Goal: Information Seeking & Learning: Find specific fact

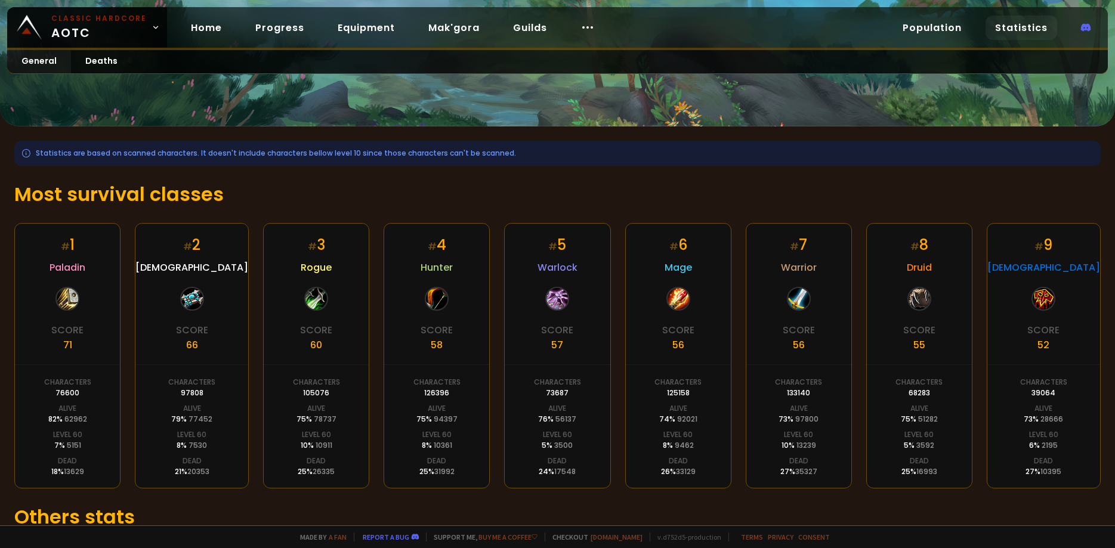
scroll to position [184, 0]
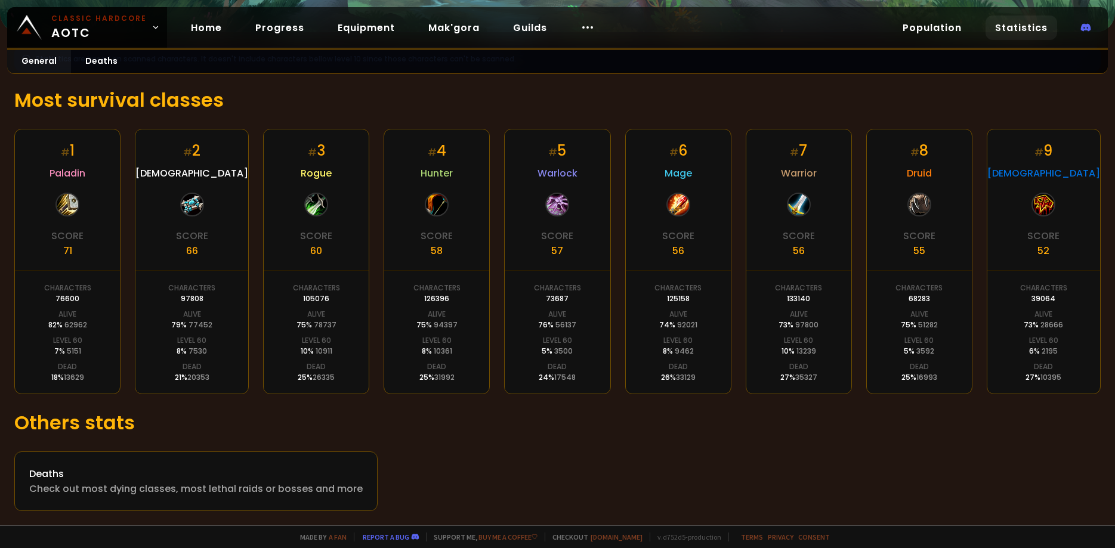
click at [376, 101] on h1 "Most survival classes" at bounding box center [557, 100] width 1086 height 29
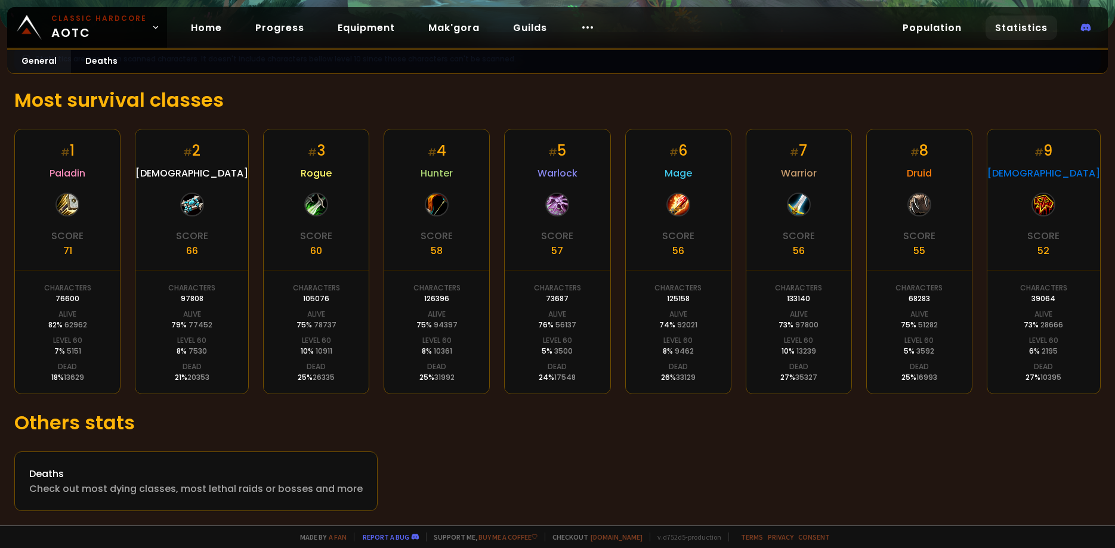
click at [376, 101] on h1 "Most survival classes" at bounding box center [557, 100] width 1086 height 29
click at [395, 100] on h1 "Most survival classes" at bounding box center [557, 100] width 1086 height 29
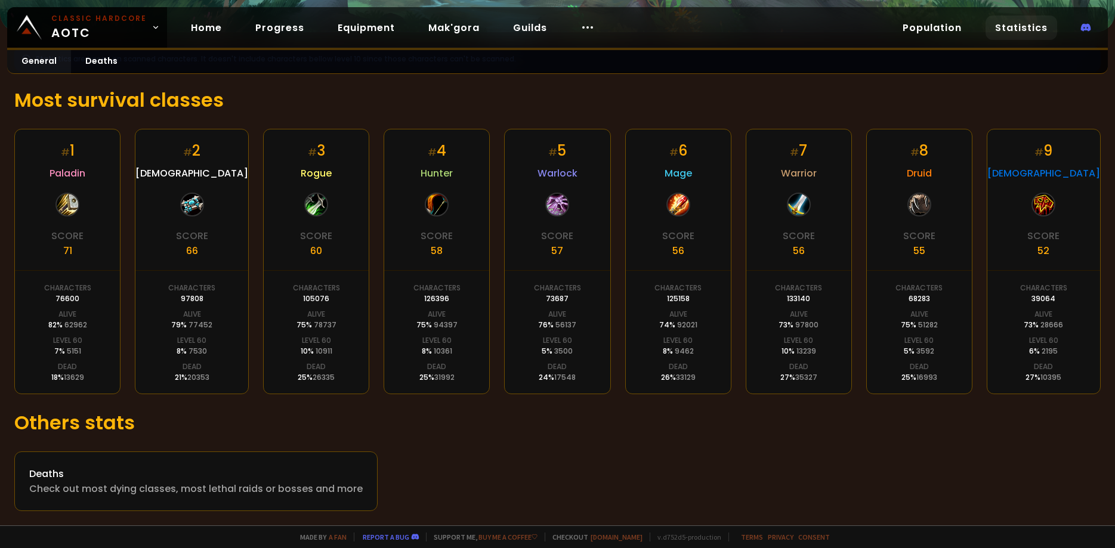
click at [395, 100] on h1 "Most survival classes" at bounding box center [557, 100] width 1086 height 29
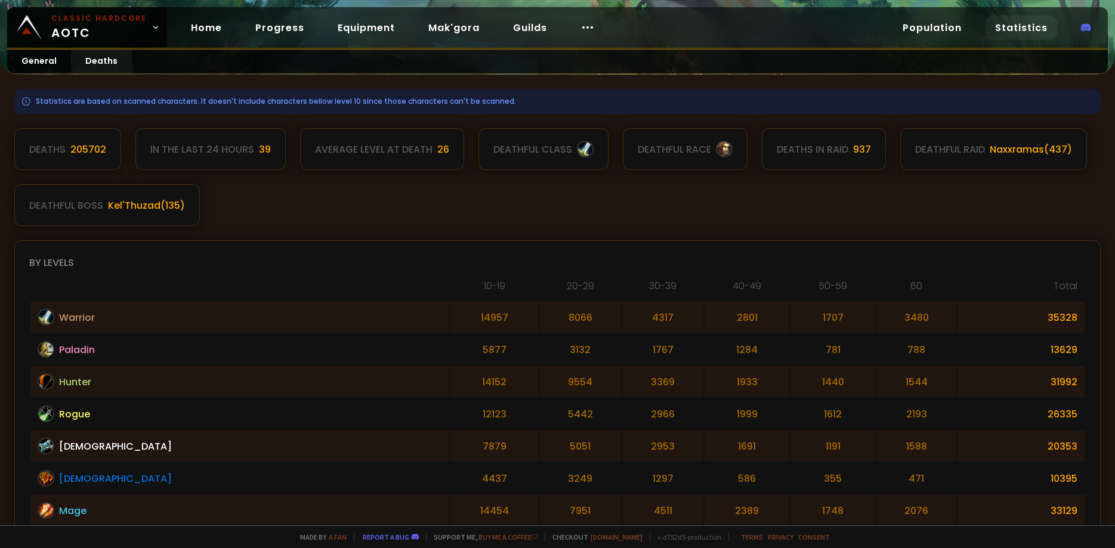
scroll to position [165, 0]
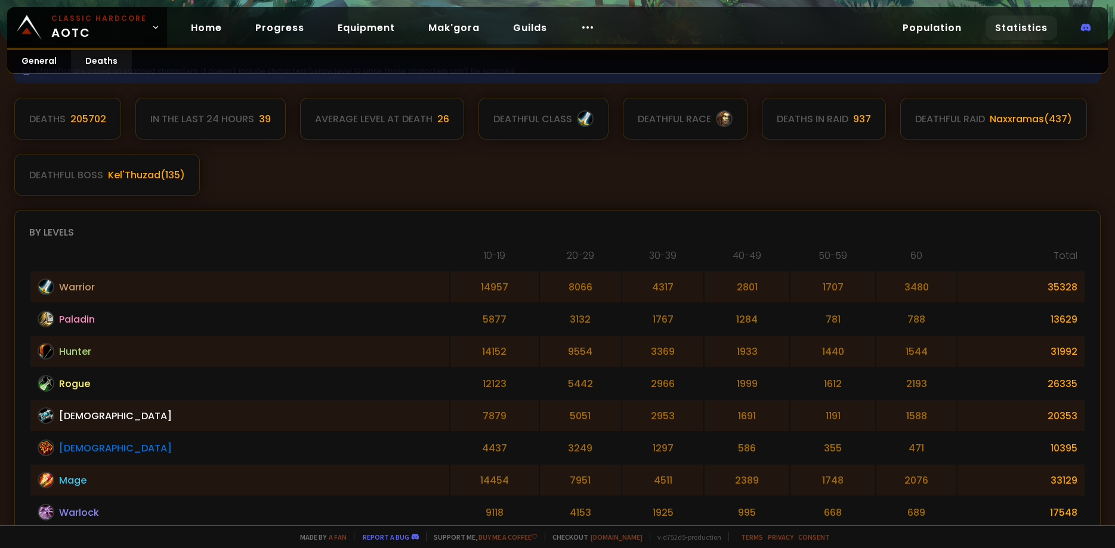
click at [358, 211] on div "By levels 10-19 20-29 30-39 40-49 50-59 60 Total Warrior 14957 8066 4317 2801 1…" at bounding box center [557, 408] width 1086 height 397
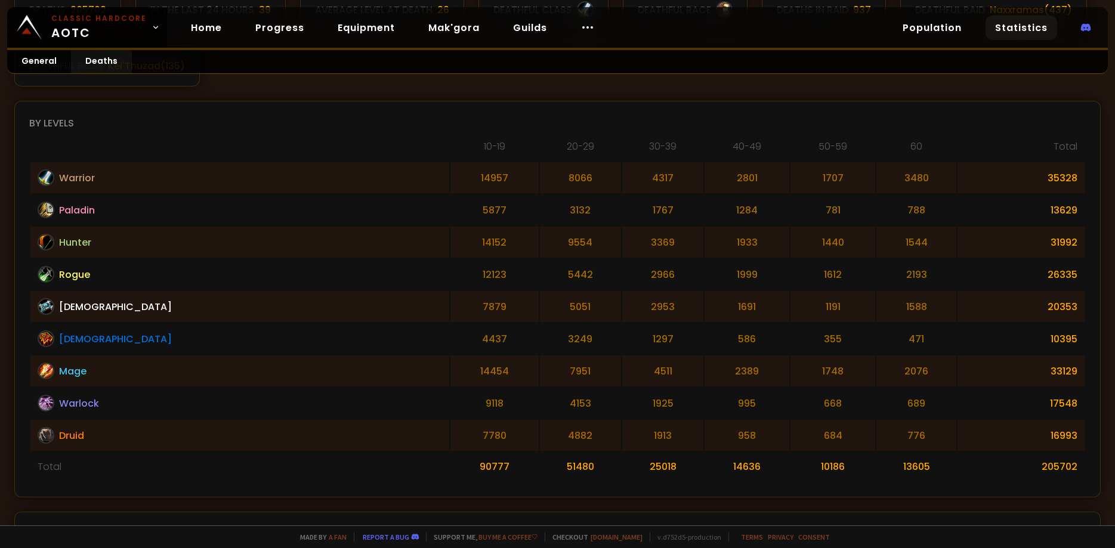
scroll to position [247, 0]
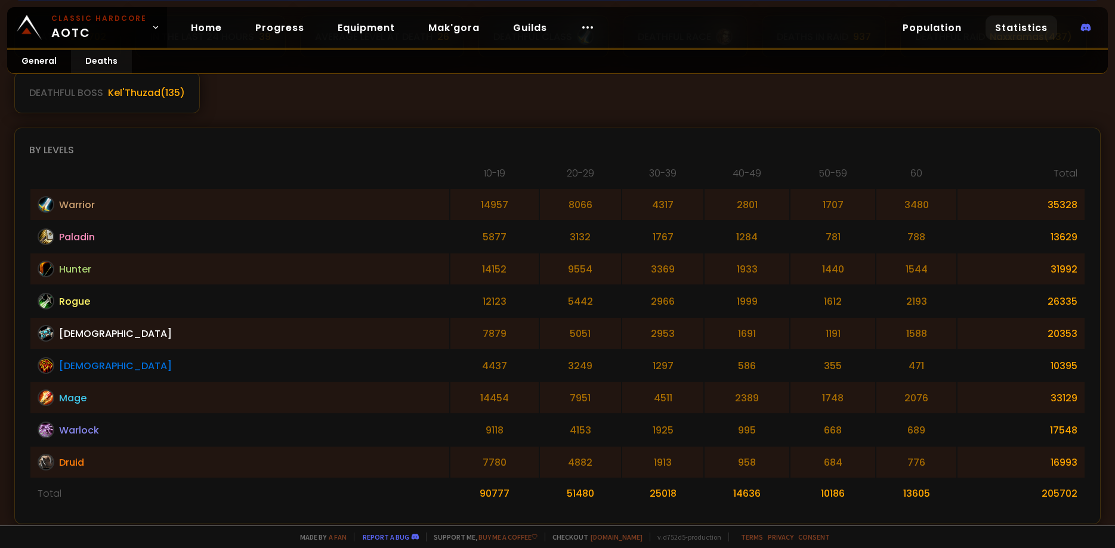
click at [268, 137] on div "By levels 10-19 20-29 30-39 40-49 50-59 60 Total Warrior 14957 8066 4317 2801 1…" at bounding box center [557, 326] width 1086 height 397
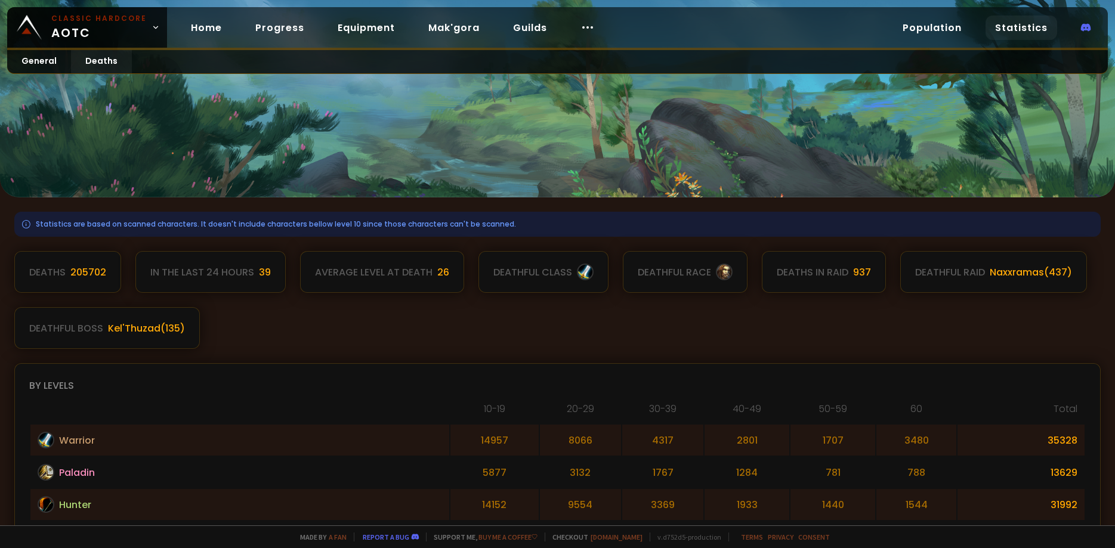
scroll to position [0, 0]
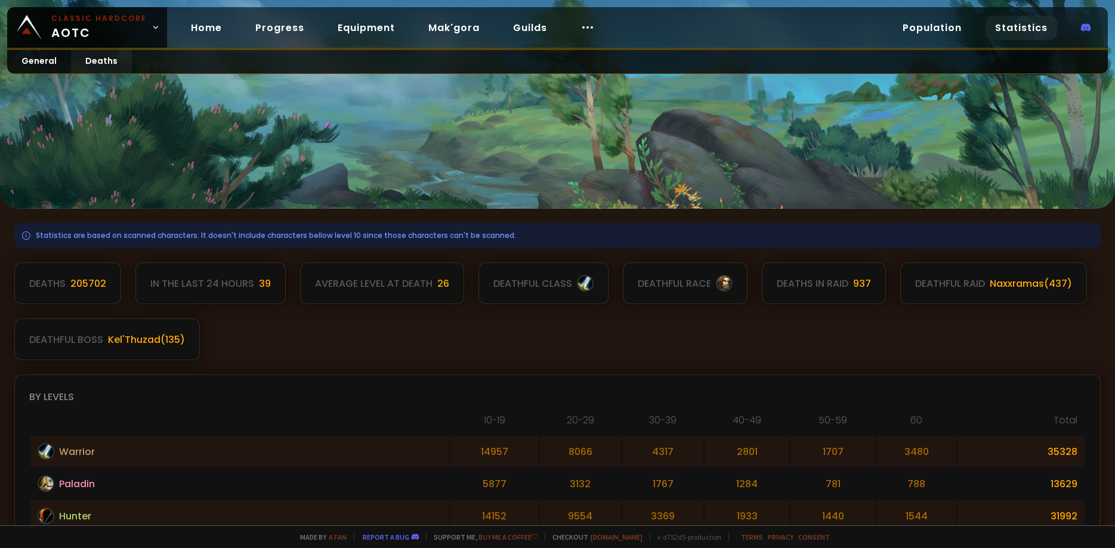
click at [75, 281] on div "205702" at bounding box center [88, 283] width 36 height 15
click at [406, 282] on div "Average level at death" at bounding box center [374, 283] width 118 height 15
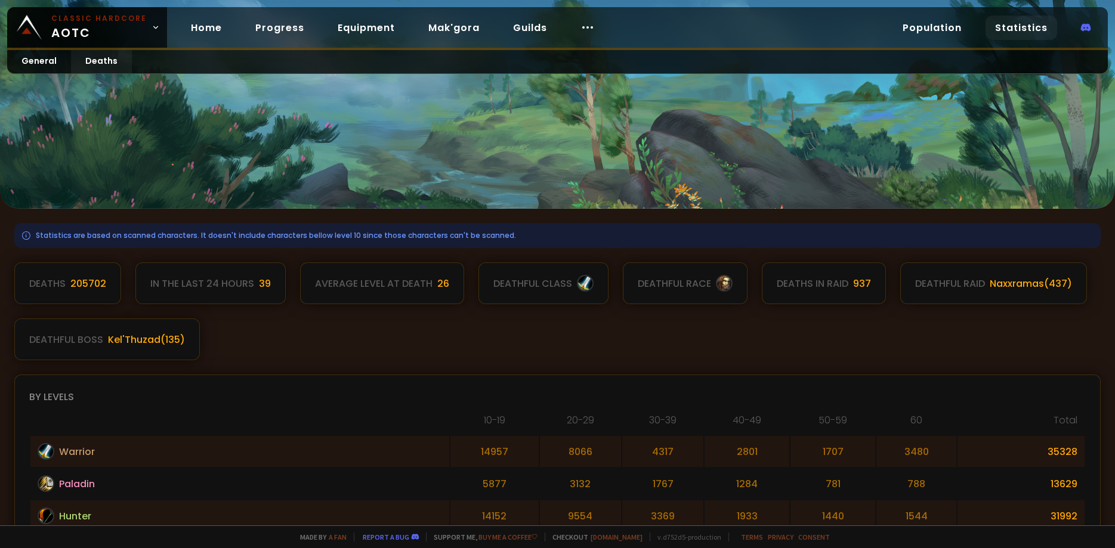
click at [406, 282] on div "Average level at death" at bounding box center [374, 283] width 118 height 15
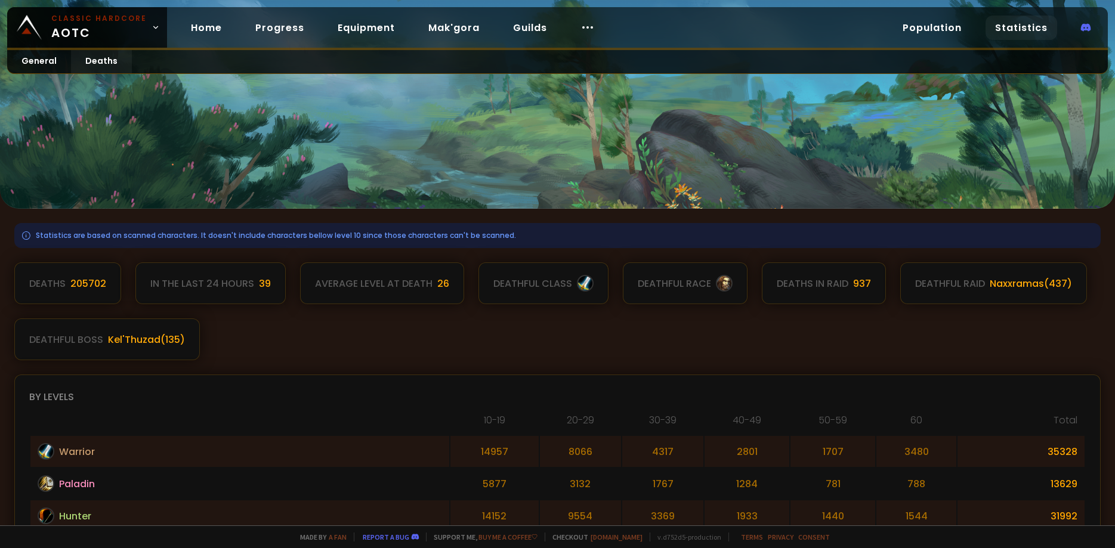
click at [444, 283] on div "26" at bounding box center [443, 283] width 12 height 15
drag, startPoint x: 446, startPoint y: 283, endPoint x: 304, endPoint y: 288, distance: 142.0
click at [304, 288] on div "Average level at death 26" at bounding box center [382, 283] width 164 height 42
click at [826, 283] on div "Deaths in raid" at bounding box center [813, 283] width 72 height 15
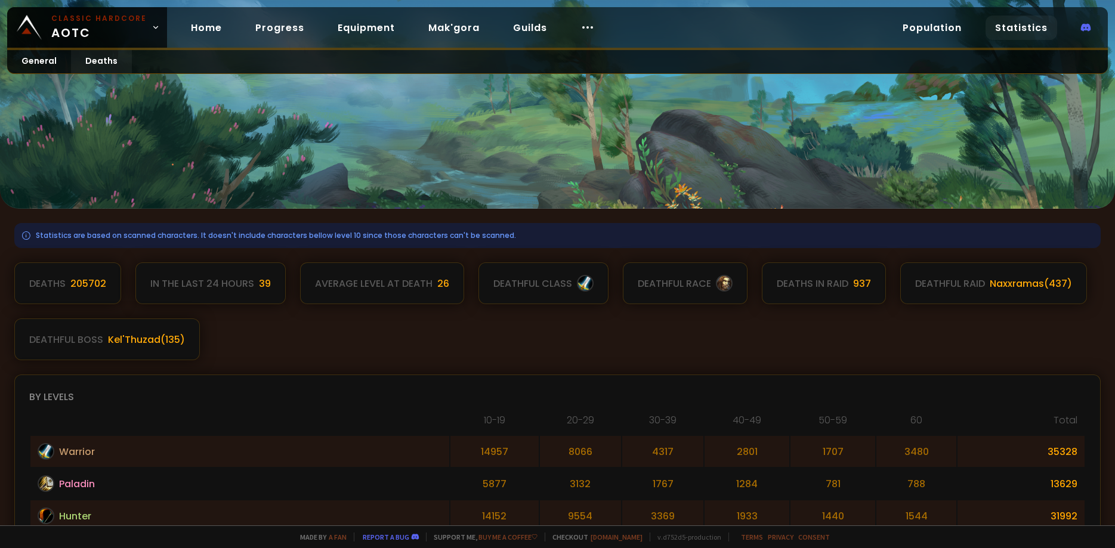
click at [826, 283] on div "Deaths in raid" at bounding box center [813, 283] width 72 height 15
click at [797, 319] on div "Deaths 205702 In the last 24 hours 39 Average level at death 26 deathful class …" at bounding box center [557, 311] width 1086 height 98
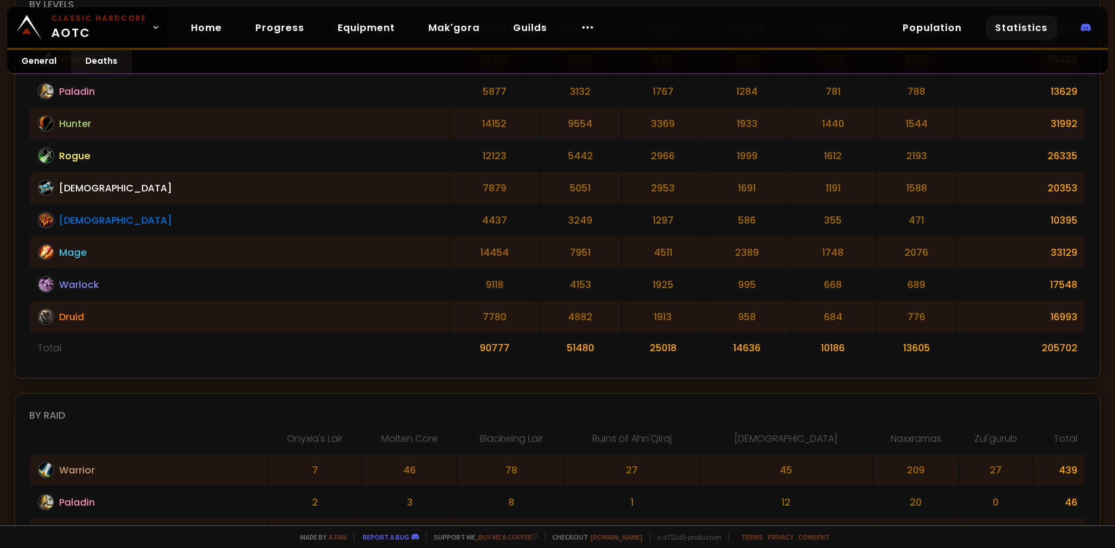
scroll to position [392, 0]
click at [42, 63] on link "General" at bounding box center [39, 61] width 64 height 23
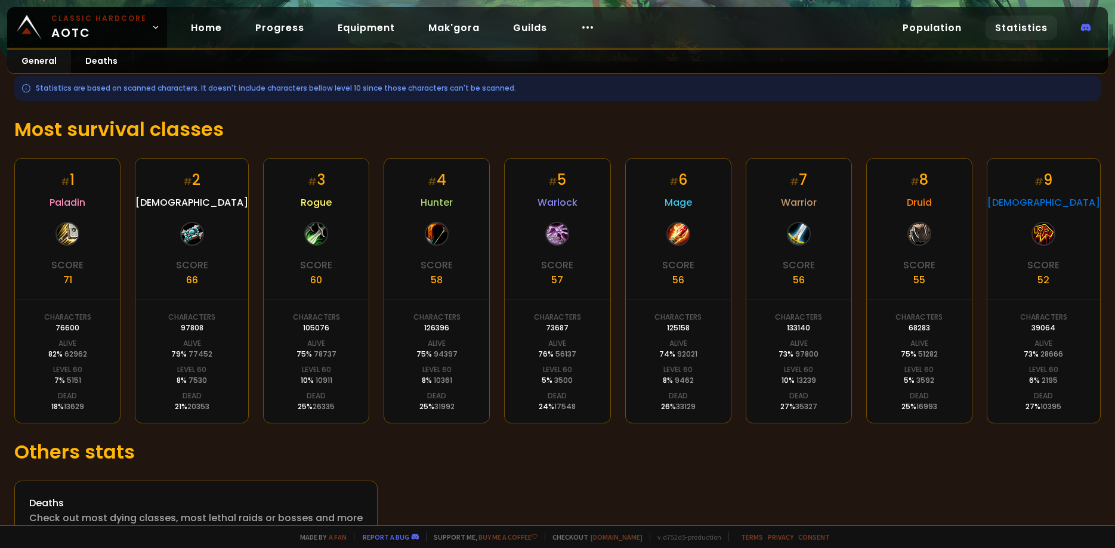
scroll to position [165, 0]
